Goal: Task Accomplishment & Management: Use online tool/utility

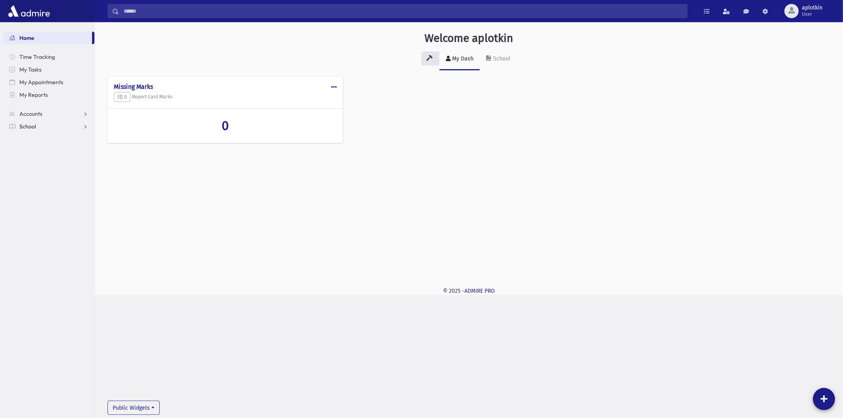
click at [38, 132] on link "School" at bounding box center [48, 126] width 91 height 13
click at [52, 153] on span "Attendance" at bounding box center [38, 151] width 29 height 7
click at [40, 162] on span "Entry" at bounding box center [36, 164] width 13 height 7
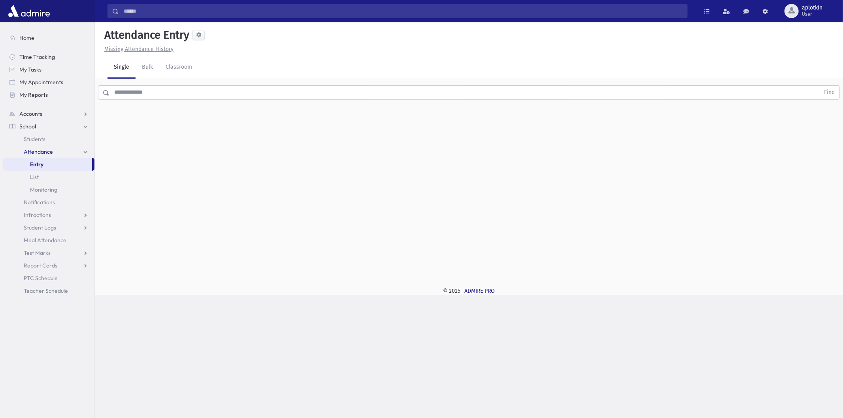
click at [190, 91] on input "text" at bounding box center [464, 92] width 710 height 14
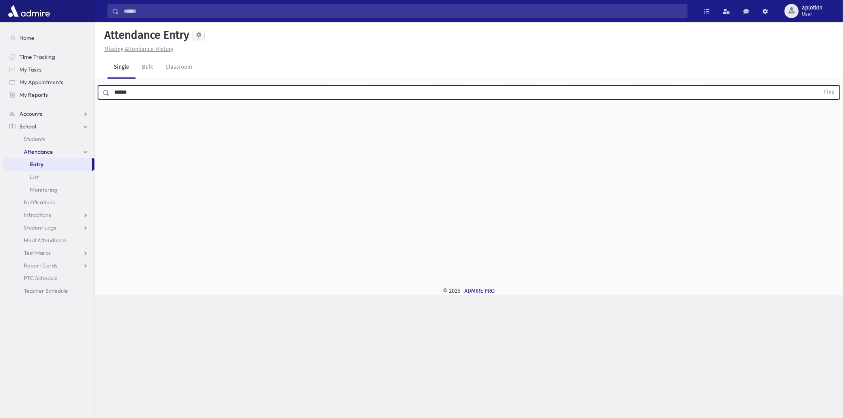
type input "******"
click at [819, 86] on button "Find" at bounding box center [829, 92] width 20 height 13
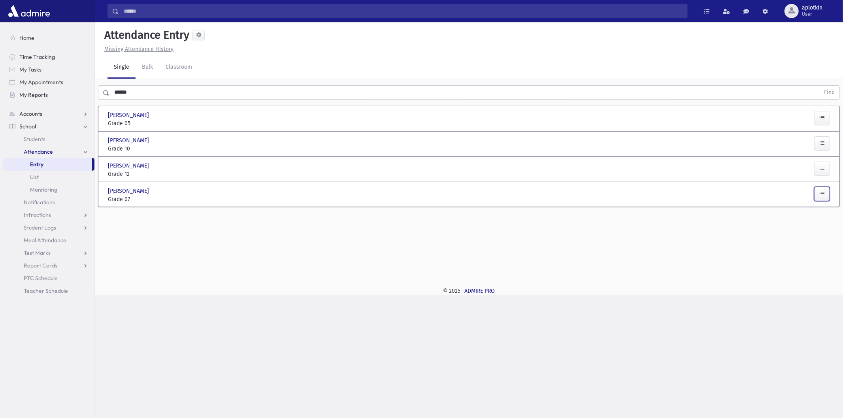
click at [819, 194] on icon "button" at bounding box center [822, 193] width 6 height 7
